Goal: Task Accomplishment & Management: Complete application form

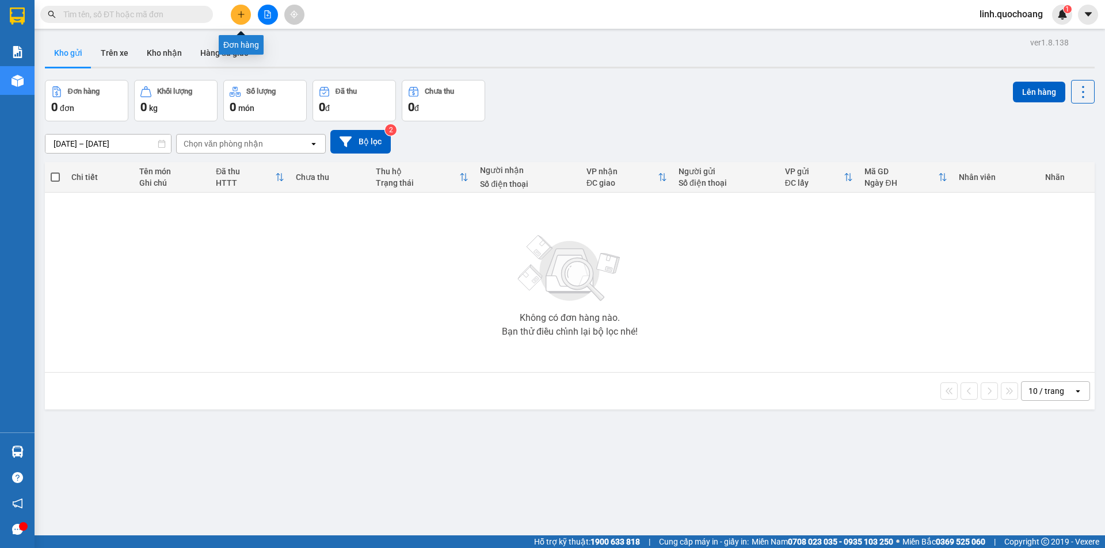
click at [242, 17] on icon "plus" at bounding box center [241, 14] width 8 height 8
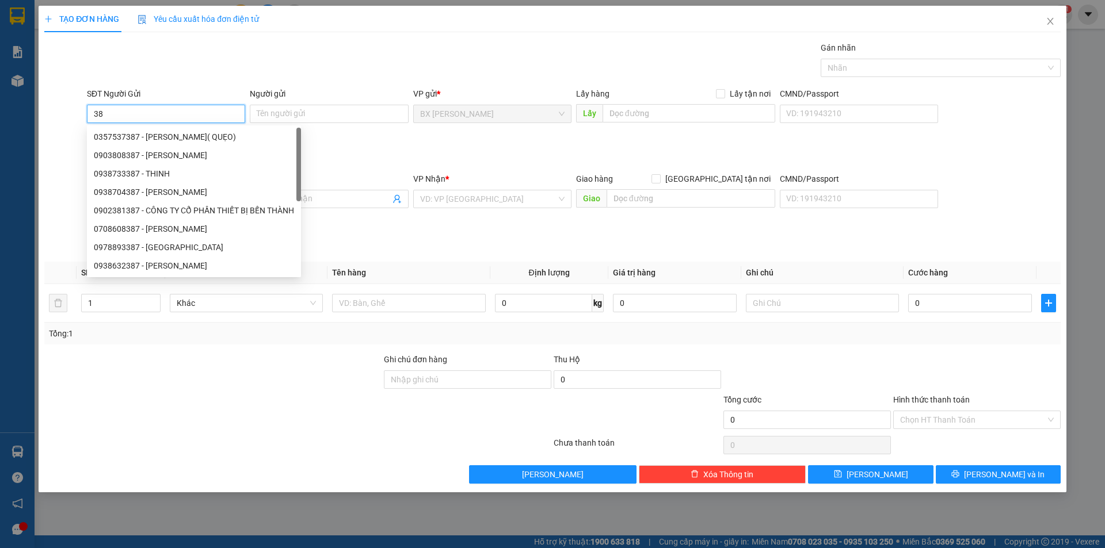
type input "3"
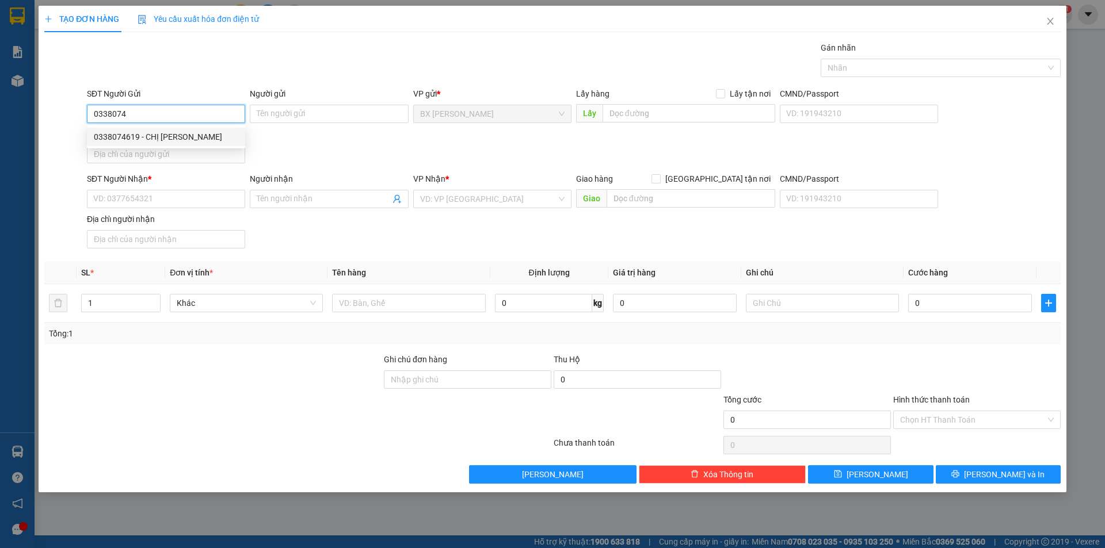
drag, startPoint x: 193, startPoint y: 137, endPoint x: 152, endPoint y: 42, distance: 103.6
click at [193, 137] on div "0338074619 - CHỊ [PERSON_NAME]" at bounding box center [166, 137] width 144 height 13
type input "0338074619"
type input "CHỊ [PERSON_NAME]"
type input "0338074619"
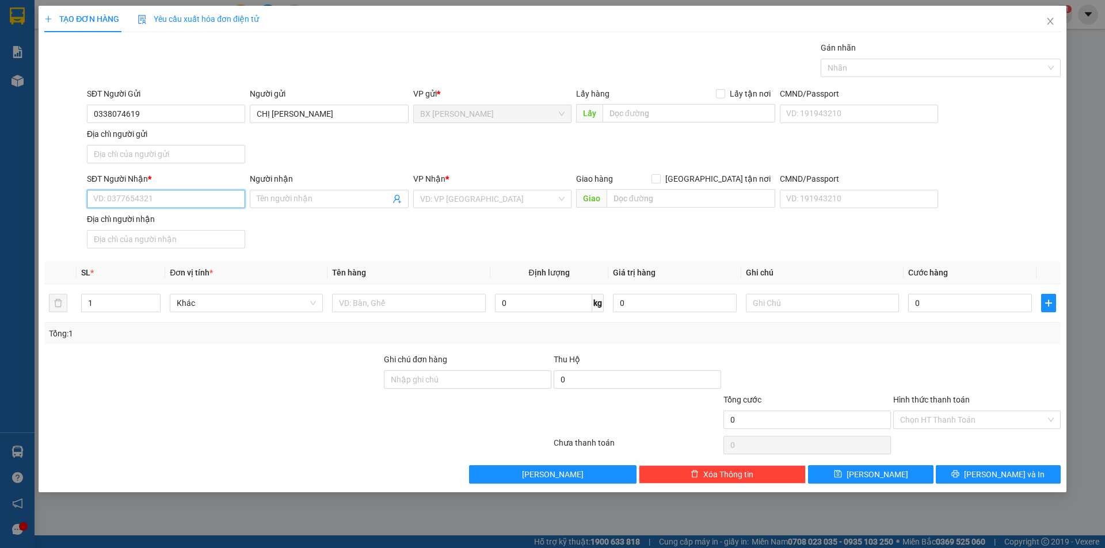
click at [161, 206] on input "SĐT Người Nhận *" at bounding box center [166, 199] width 158 height 18
click at [148, 238] on div "0938193238 - ANH GIÀU" at bounding box center [166, 240] width 144 height 13
type input "0938193238"
type input "ANH GIÀU"
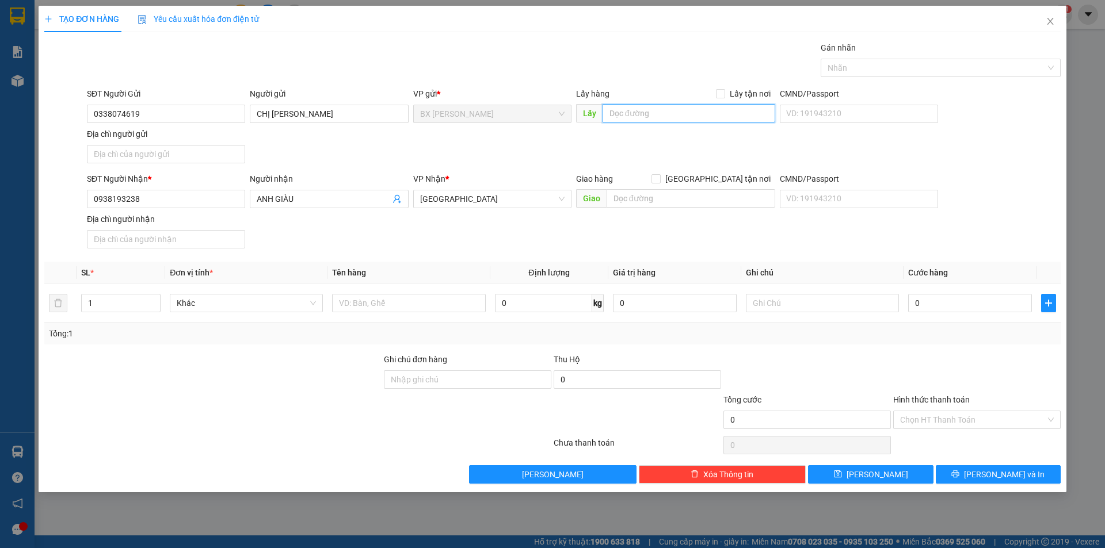
click at [727, 114] on input "text" at bounding box center [688, 113] width 173 height 18
type input "VỰA TƯ SANG 3"
click at [401, 304] on input "text" at bounding box center [408, 303] width 153 height 18
type input "T"
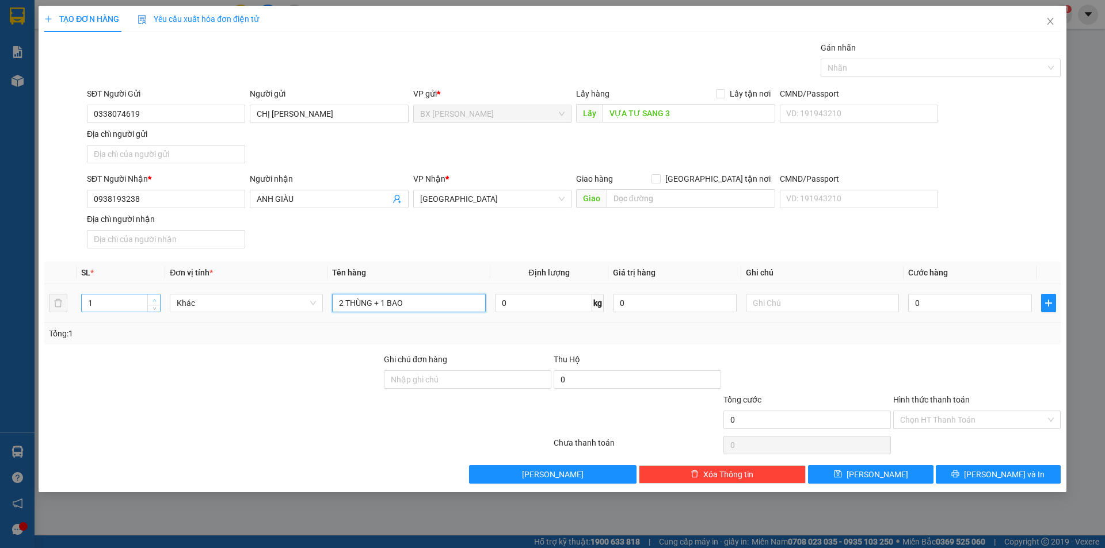
type input "2 THÙNG + 1 BAO"
click at [152, 300] on icon "up" at bounding box center [154, 301] width 4 height 4
type input "3"
click at [152, 300] on icon "up" at bounding box center [154, 301] width 4 height 4
click at [880, 475] on span "[PERSON_NAME]" at bounding box center [877, 474] width 62 height 13
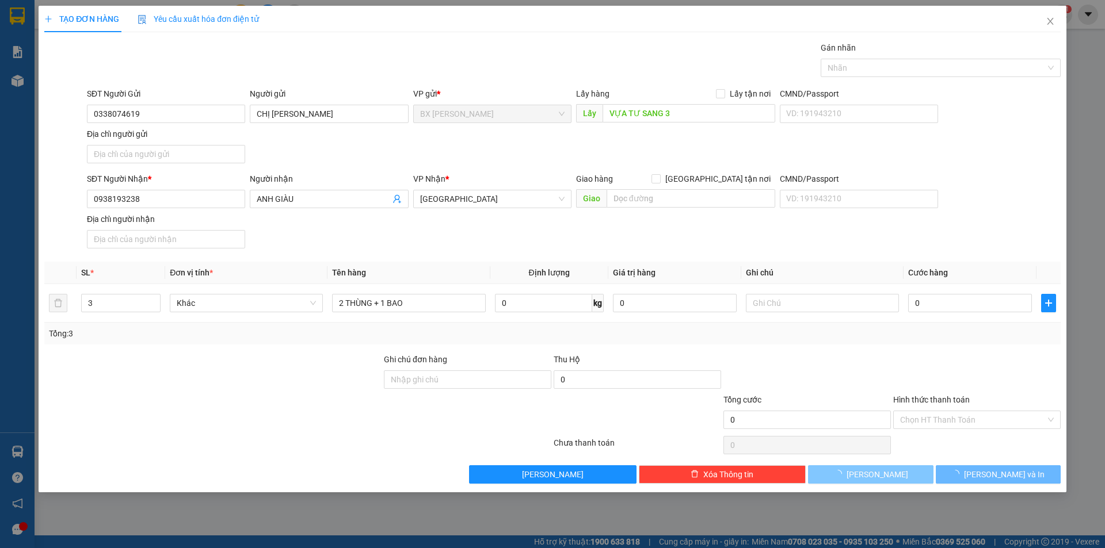
type input "1"
